Goal: Share content

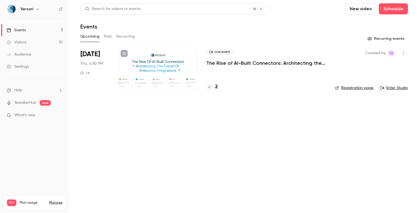
click at [247, 62] on p "The Rise of AI-Built Connectors: Architecting the Future of Enterprise Integrat…" at bounding box center [266, 63] width 120 height 7
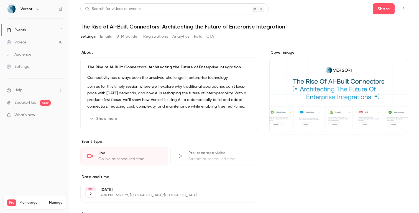
click at [156, 37] on button "Registrations" at bounding box center [155, 36] width 25 height 9
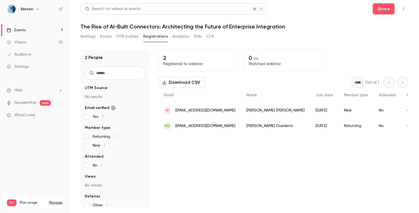
click at [85, 37] on button "Settings" at bounding box center [87, 36] width 15 height 9
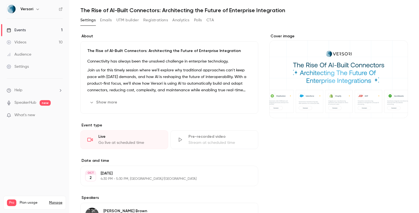
scroll to position [10, 0]
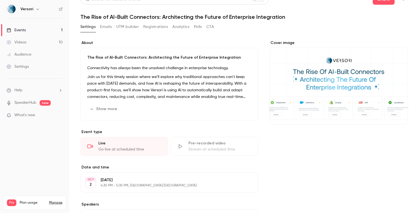
click at [118, 79] on p "Join us for this timely session where we’ll explore why traditional approaches …" at bounding box center [169, 87] width 164 height 27
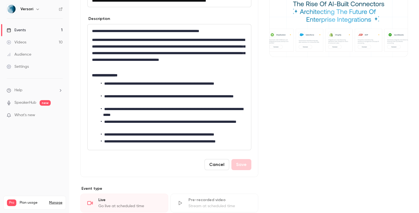
scroll to position [29, 0]
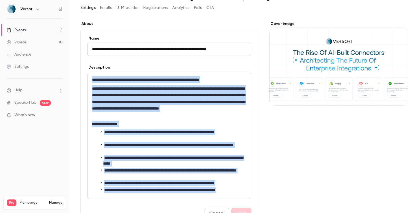
drag, startPoint x: 93, startPoint y: 100, endPoint x: 248, endPoint y: 190, distance: 179.9
click at [248, 190] on div "**********" at bounding box center [170, 136] width 164 height 126
copy div "**********"
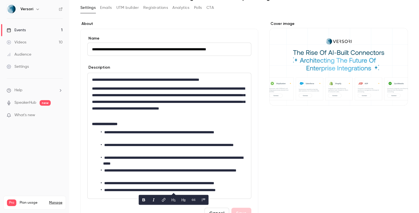
click at [271, 179] on div "Cover image" at bounding box center [338, 214] width 139 height 386
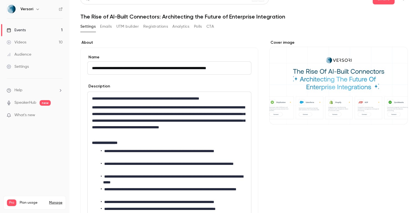
scroll to position [6, 0]
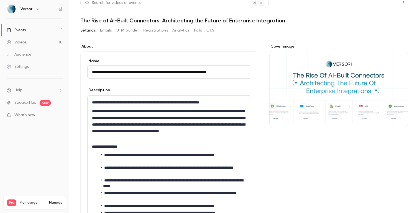
click at [389, 7] on button "Share" at bounding box center [384, 2] width 22 height 11
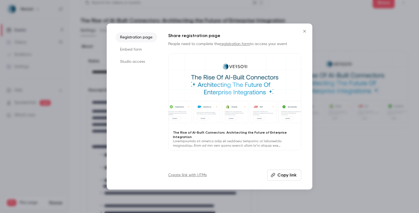
click at [289, 176] on button "Copy link" at bounding box center [284, 175] width 34 height 11
click at [184, 16] on div at bounding box center [209, 106] width 419 height 213
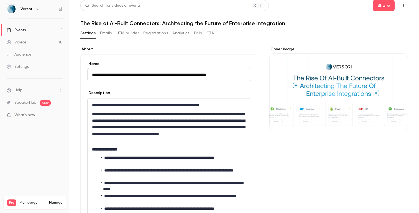
click at [151, 31] on button "Registrations" at bounding box center [155, 33] width 25 height 9
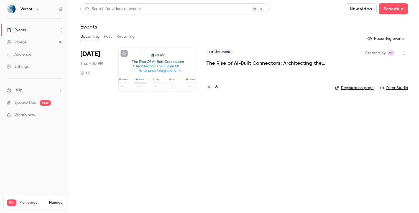
click at [217, 61] on p "The Rise of AI-Built Connectors: Architecting the Future of Enterprise Integrat…" at bounding box center [266, 63] width 120 height 7
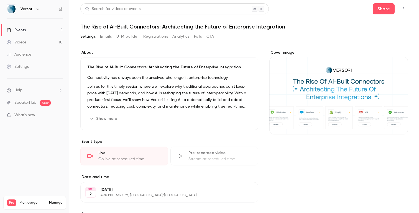
click at [154, 37] on button "Registrations" at bounding box center [155, 36] width 25 height 9
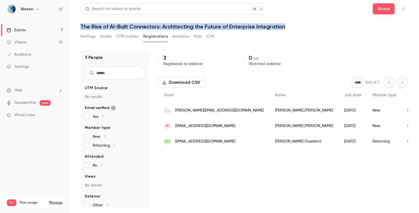
drag, startPoint x: 284, startPoint y: 26, endPoint x: 79, endPoint y: 27, distance: 205.4
click at [79, 27] on main "Search for videos or events Share The Rise of AI-Built Connectors: Architecting…" at bounding box center [244, 106] width 350 height 213
copy h1 "The Rise of AI-Built Connectors: Architecting the Future of Enterprise Integrat…"
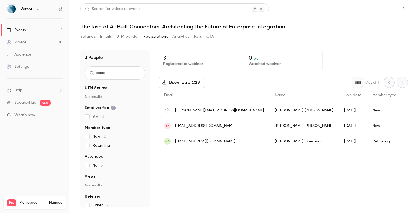
click at [389, 6] on button "Share" at bounding box center [384, 8] width 22 height 11
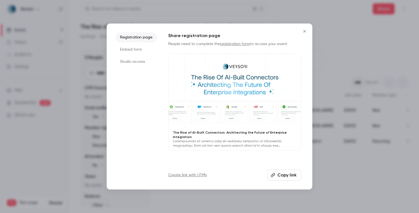
click at [287, 175] on button "Copy link" at bounding box center [284, 175] width 34 height 11
